Goal: Navigation & Orientation: Find specific page/section

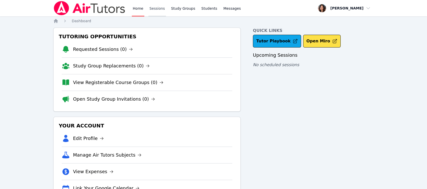
click at [152, 7] on link "Sessions" at bounding box center [157, 8] width 18 height 16
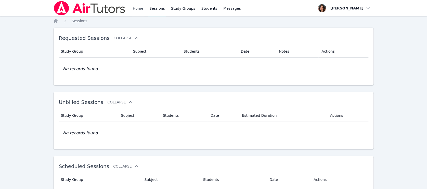
click at [131, 8] on div "Home Sessions Study Groups Students Messages" at bounding box center [147, 8] width 188 height 16
click at [136, 8] on link "Home" at bounding box center [138, 8] width 12 height 16
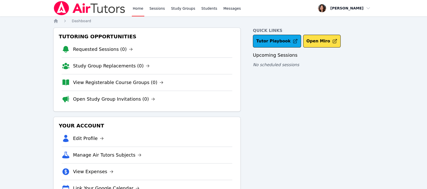
click at [137, 6] on link "Home" at bounding box center [138, 8] width 12 height 16
click at [92, 82] on link "View Registerable Course Groups (0)" at bounding box center [118, 82] width 90 height 7
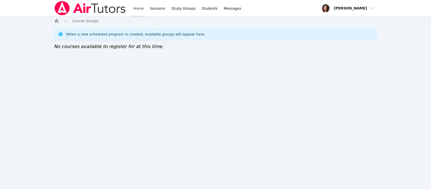
click at [134, 9] on link "Home" at bounding box center [138, 8] width 12 height 16
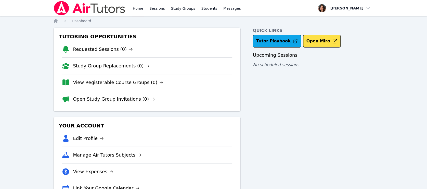
click at [116, 100] on link "Open Study Group Invitations (0)" at bounding box center [114, 98] width 82 height 7
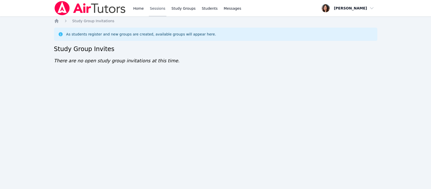
click at [159, 10] on link "Sessions" at bounding box center [158, 8] width 18 height 16
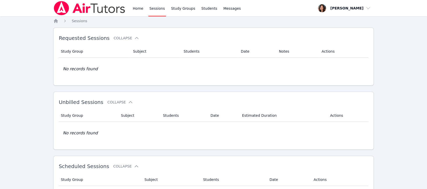
click at [143, 8] on div "Home Sessions Study Groups Students Messages" at bounding box center [187, 8] width 110 height 16
click at [139, 8] on link "Home" at bounding box center [138, 8] width 12 height 16
